Goal: Task Accomplishment & Management: Complete application form

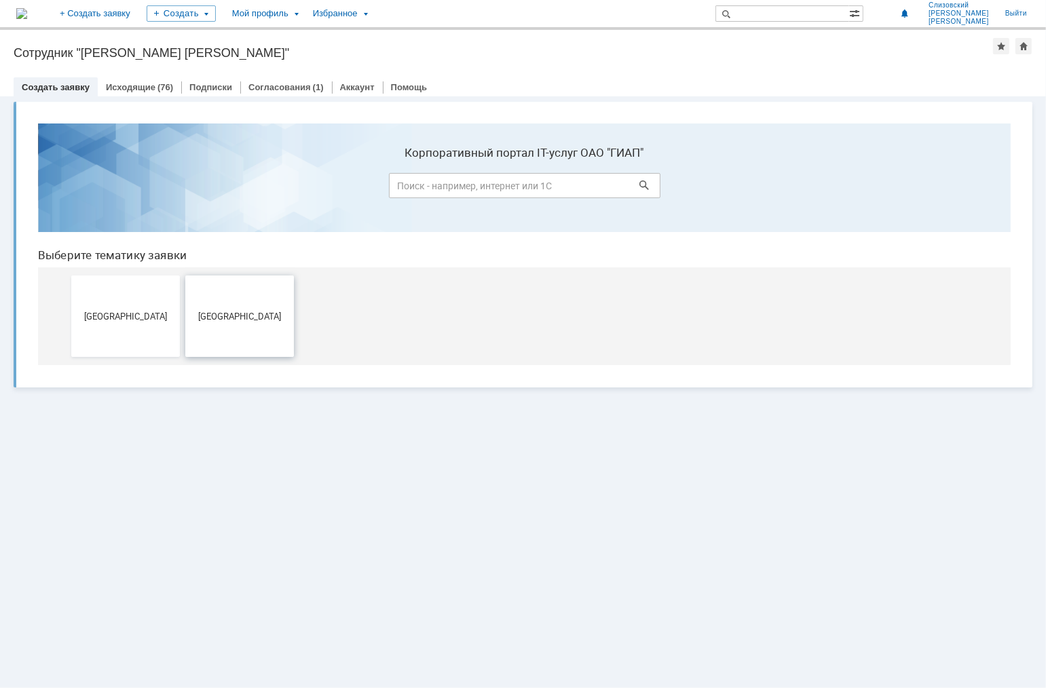
click at [217, 310] on span "[GEOGRAPHIC_DATA]" at bounding box center [239, 315] width 100 height 10
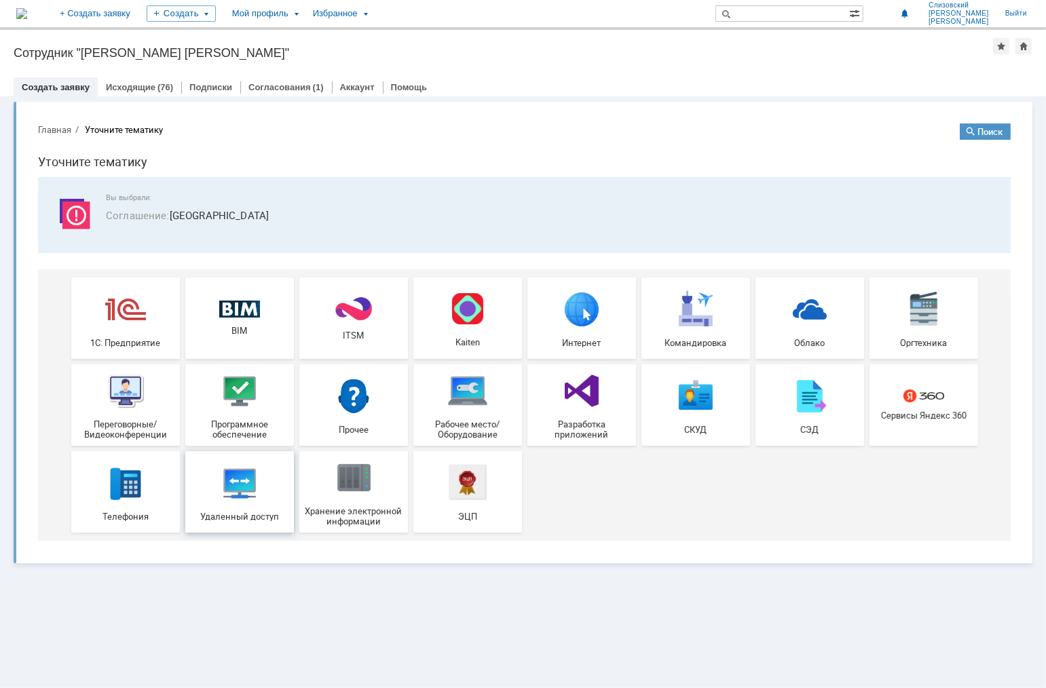
click at [237, 514] on span "Удаленный доступ" at bounding box center [239, 515] width 100 height 10
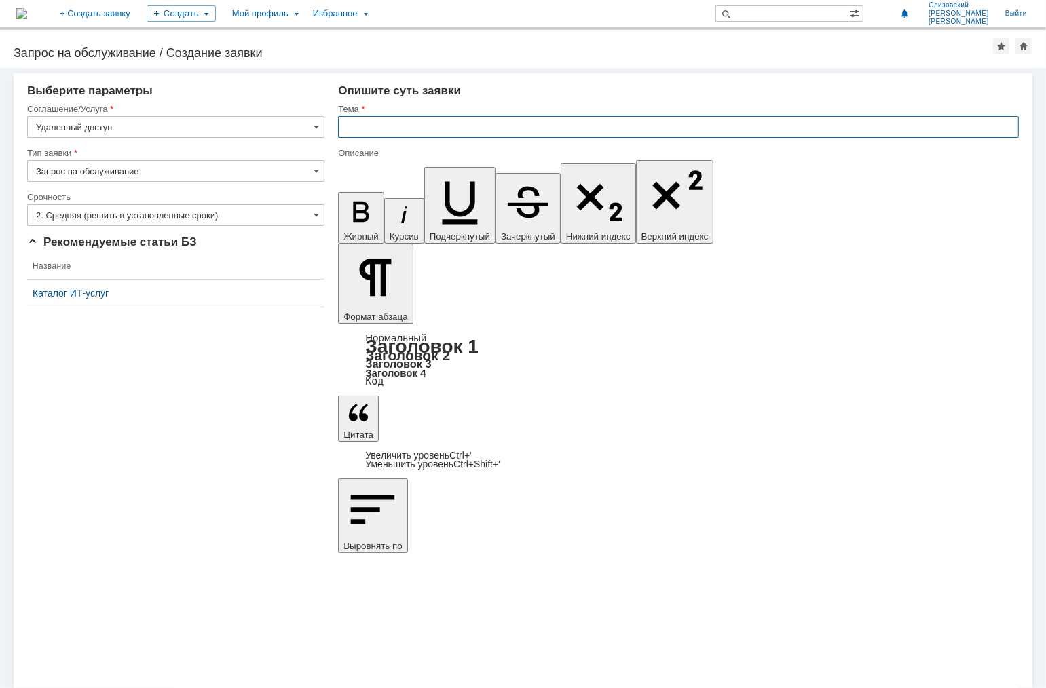
click at [360, 126] on input "text" at bounding box center [678, 127] width 681 height 22
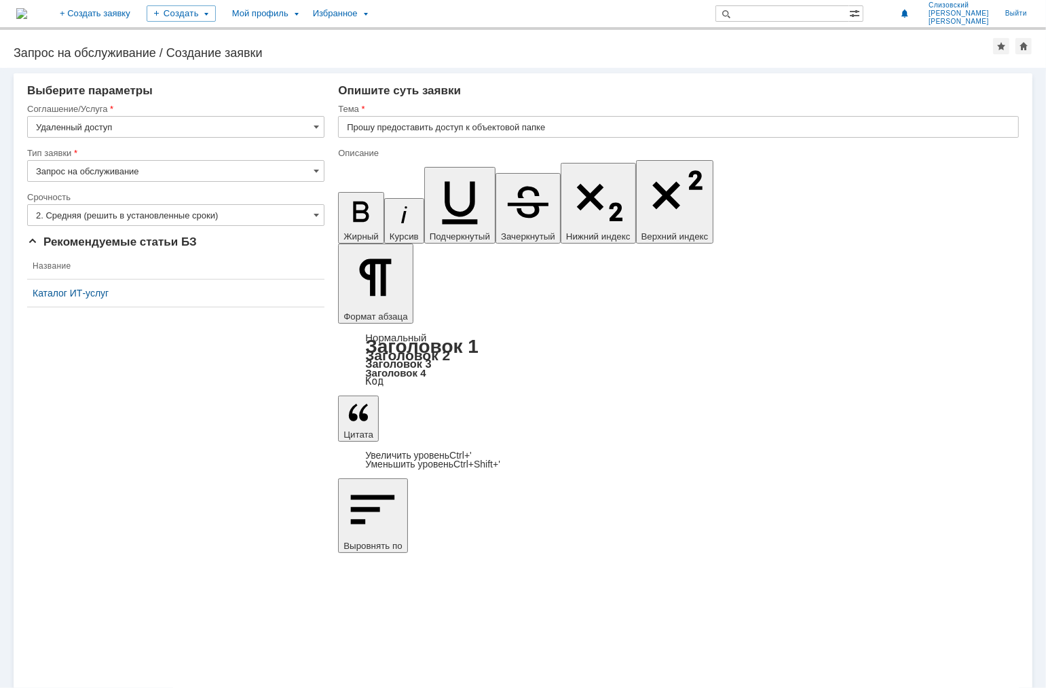
click at [206, 504] on div "Внимание! Выберите параметры Соглашение/Услуга Удаленный доступ Тип заявки Запр…" at bounding box center [523, 378] width 1046 height 620
click at [578, 119] on input "Прошу предоставить доступ к объектовой папке" at bounding box center [678, 127] width 681 height 22
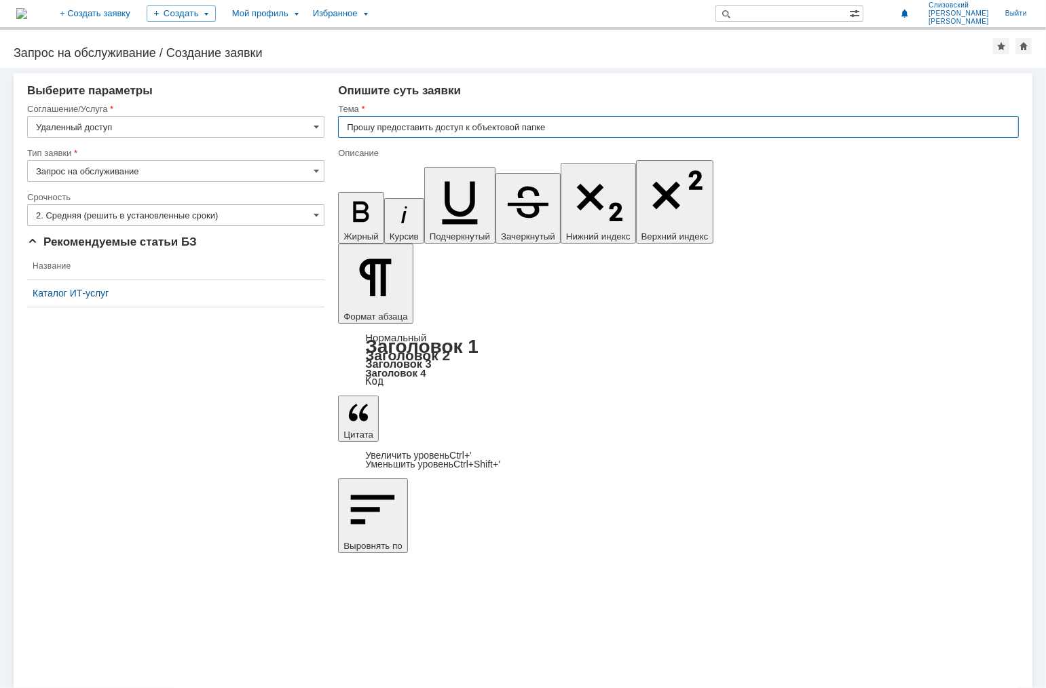
click at [575, 132] on input "Прошу предоставить доступ к объектовой папке" at bounding box center [678, 127] width 681 height 22
paste input "БИОФОРТЕ"
click at [693, 126] on input "Прошу предоставить доступ к объектовой папке БИОФОРТЕ для сотрудников из [GEOGR…" at bounding box center [678, 127] width 681 height 22
type input "Прошу предоставить доступ к объектовой папке БИОФОРТЕ для сотрудников из [GEOGR…"
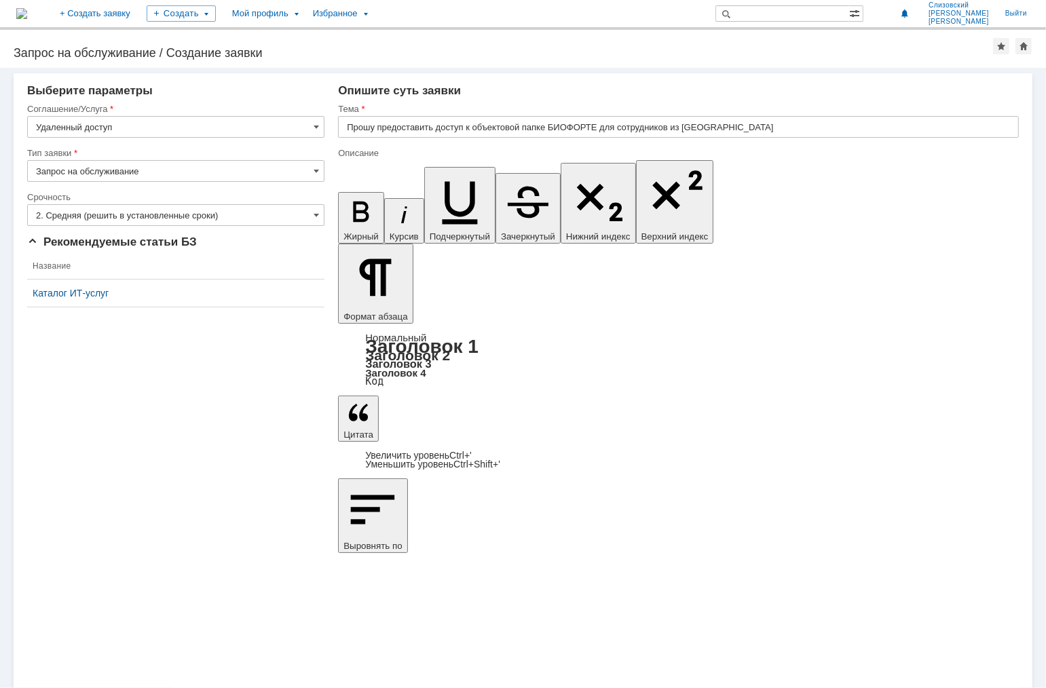
scroll to position [994, 4]
drag, startPoint x: 624, startPoint y: 4130, endPoint x: 696, endPoint y: 4125, distance: 71.4
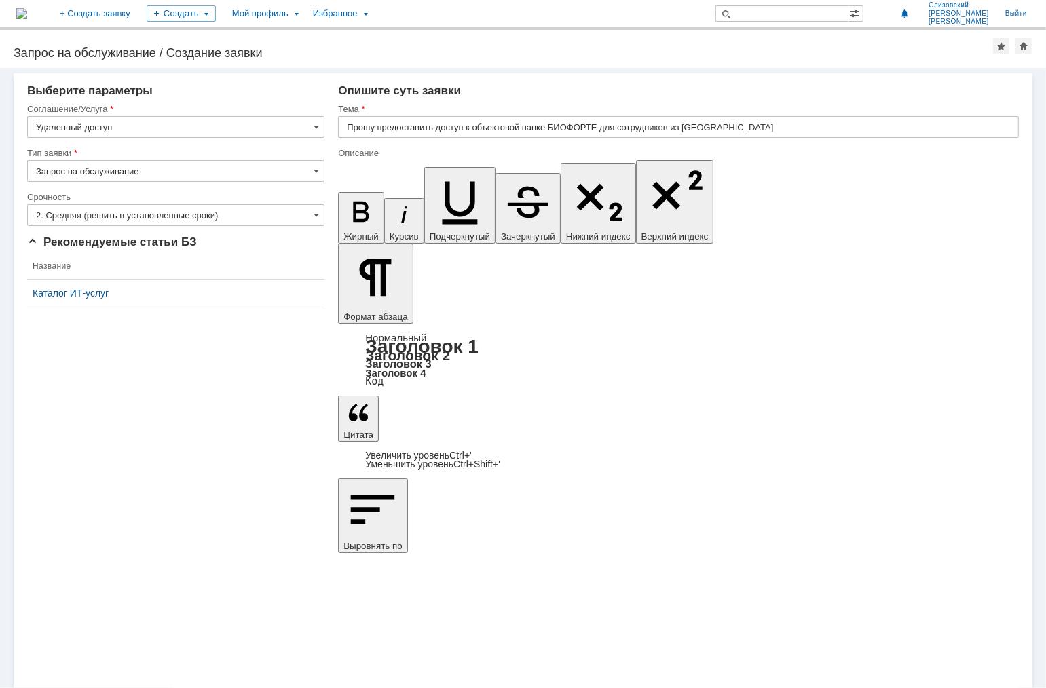
click at [163, 514] on div "Внимание! Выберите параметры Соглашение/Услуга Удаленный доступ Тип заявки Запр…" at bounding box center [523, 378] width 1046 height 620
drag, startPoint x: 253, startPoint y: 480, endPoint x: 261, endPoint y: 472, distance: 11.0
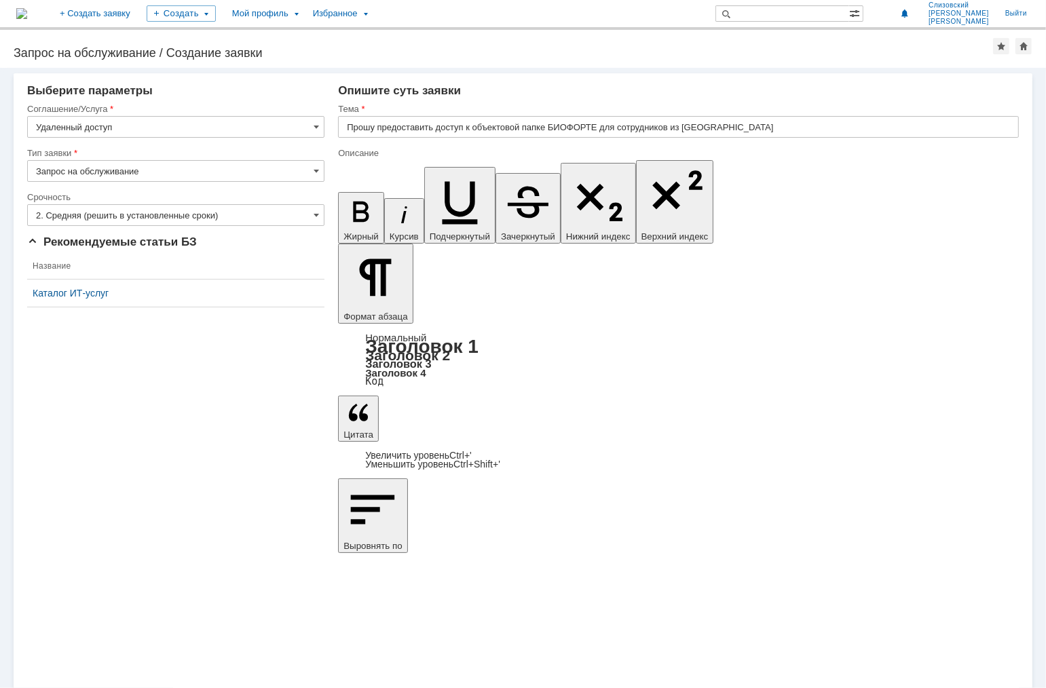
click at [253, 480] on div "Внимание! Выберите параметры Соглашение/Услуга Удаленный доступ Тип заявки Запр…" at bounding box center [523, 378] width 1046 height 620
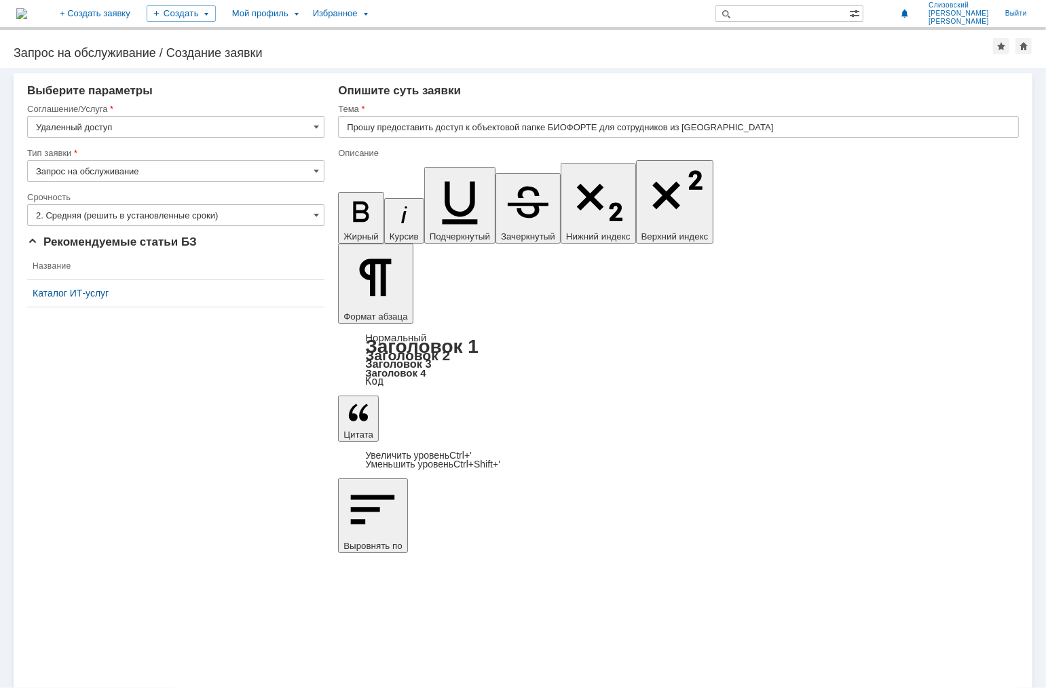
click at [242, 453] on div "Внимание! Выберите параметры Соглашение/Услуга Удаленный доступ Тип заявки Запр…" at bounding box center [523, 378] width 1046 height 620
drag, startPoint x: 388, startPoint y: 4169, endPoint x: 349, endPoint y: 4174, distance: 39.0
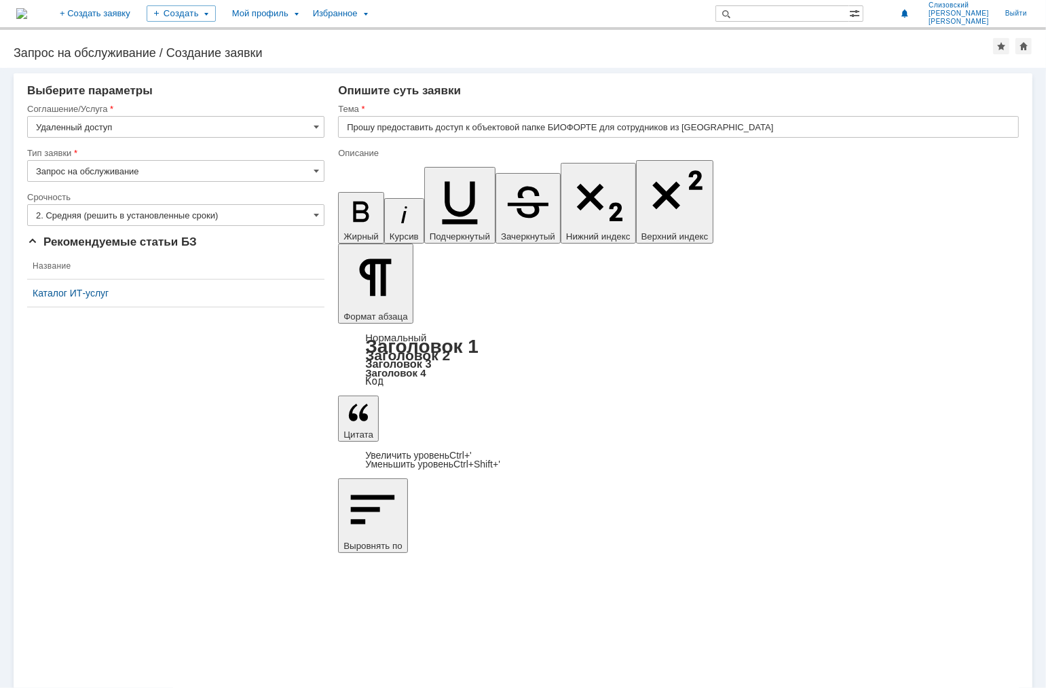
drag, startPoint x: 286, startPoint y: 387, endPoint x: 335, endPoint y: 356, distance: 58.0
click at [286, 388] on div "Внимание! Выберите параметры Соглашение/Услуга Удаленный доступ Тип заявки Запр…" at bounding box center [523, 378] width 1046 height 620
drag, startPoint x: 352, startPoint y: 4160, endPoint x: 396, endPoint y: 4161, distance: 44.1
